Goal: Find specific fact: Find specific fact

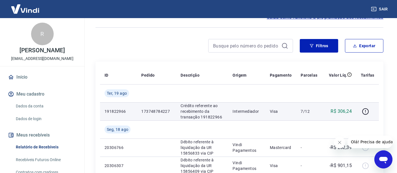
click at [116, 111] on p "191822966" at bounding box center [119, 112] width 28 height 6
copy p "191822966"
click at [157, 113] on p "173748784227" at bounding box center [156, 112] width 30 height 6
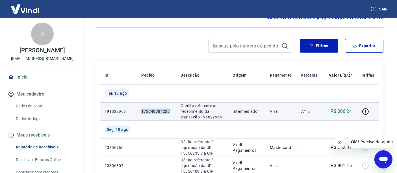
copy p "173748784227"
click at [368, 112] on icon "button" at bounding box center [365, 111] width 7 height 7
